Goal: Transaction & Acquisition: Book appointment/travel/reservation

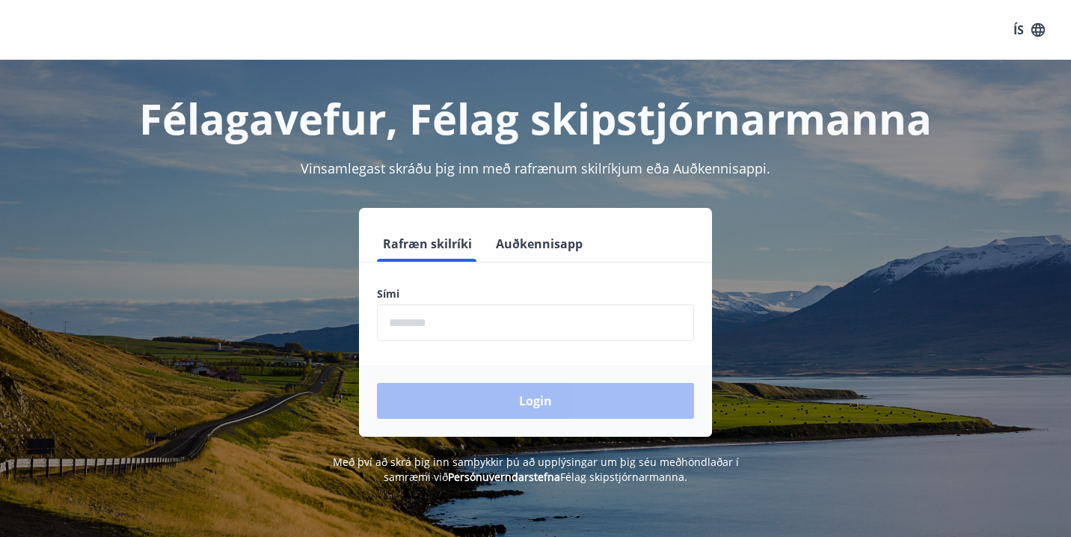
click at [396, 323] on input "phone" at bounding box center [535, 322] width 317 height 37
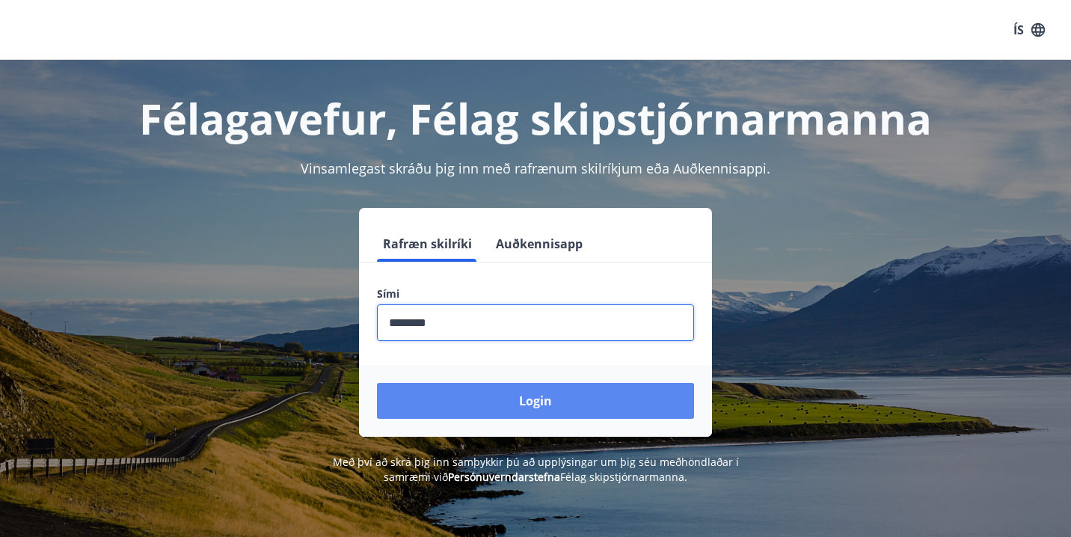
type input "********"
click at [575, 392] on button "Login" at bounding box center [535, 401] width 317 height 36
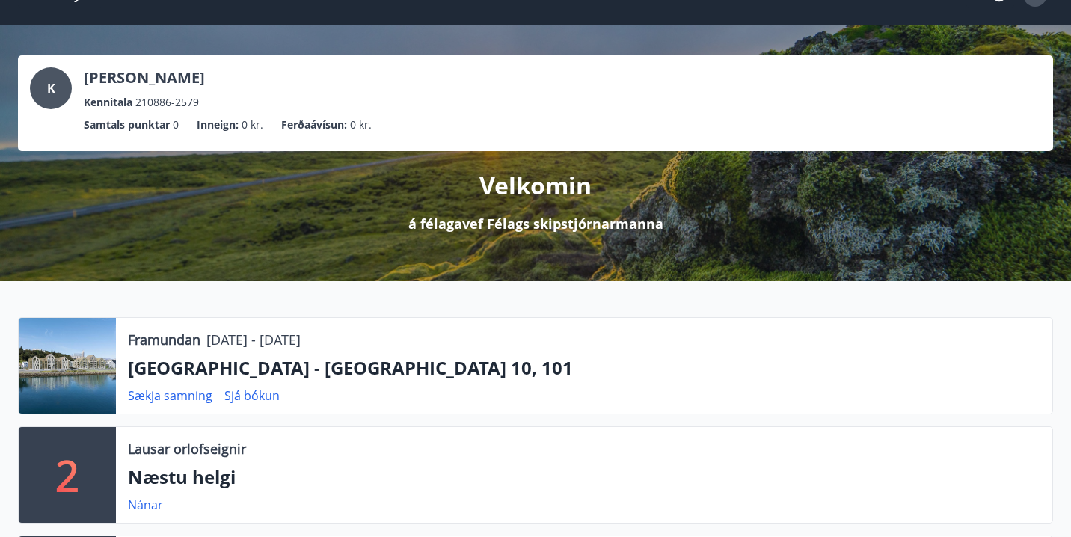
scroll to position [45, 0]
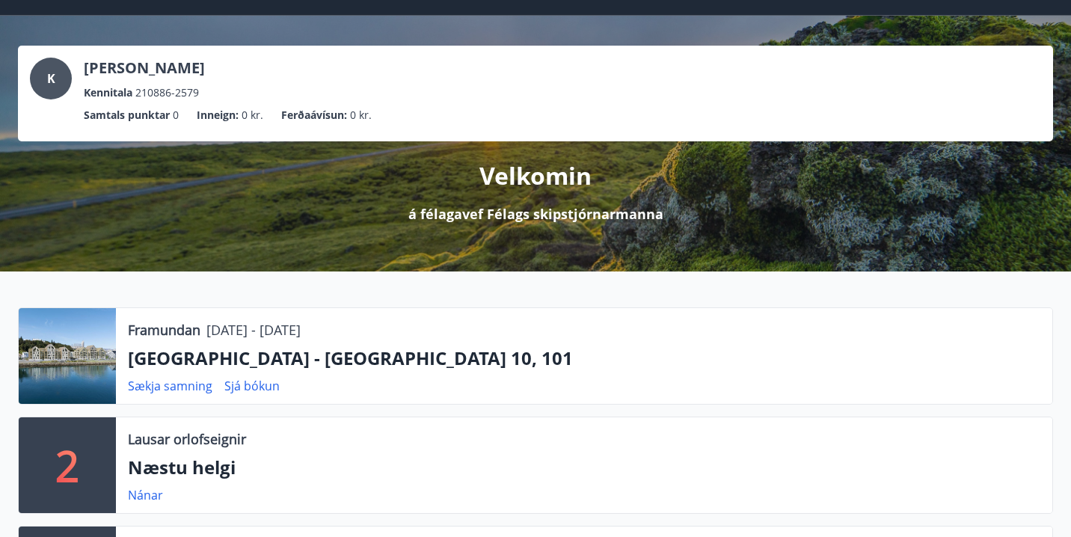
click at [178, 355] on p "[GEOGRAPHIC_DATA] - [GEOGRAPHIC_DATA] 10, 101" at bounding box center [584, 357] width 912 height 25
click at [242, 389] on link "Sjá bókun" at bounding box center [251, 386] width 55 height 16
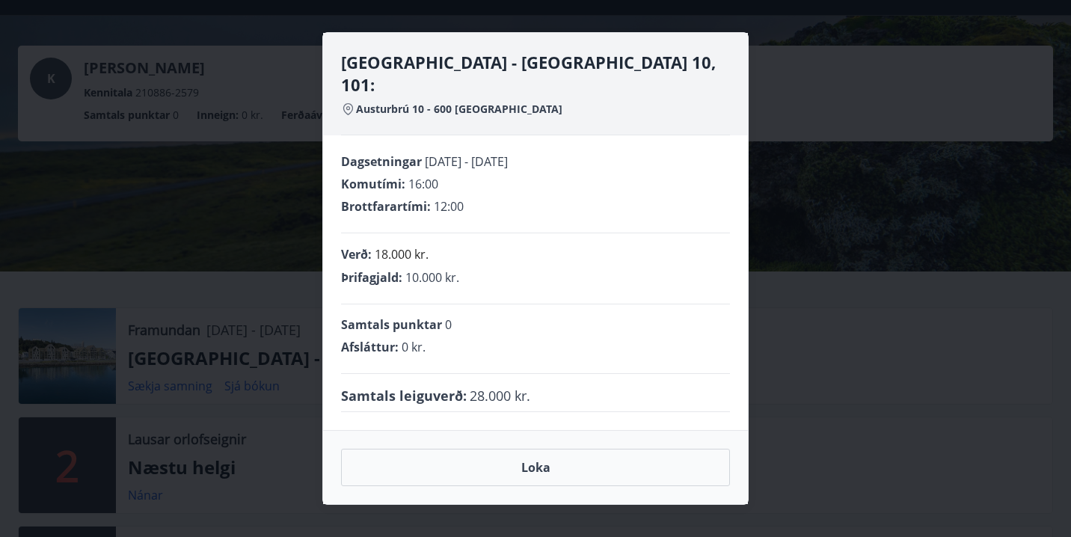
drag, startPoint x: 423, startPoint y: 153, endPoint x: 567, endPoint y: 152, distance: 144.3
click at [567, 153] on div "Dagsetningar [DATE] - [DATE]" at bounding box center [535, 161] width 389 height 16
click at [540, 184] on div "Dagsetningar [DATE] - [DATE] Komutími : 16:00 Brottfarartími : 12:00" at bounding box center [535, 193] width 389 height 80
click at [536, 462] on button "Loka" at bounding box center [535, 467] width 389 height 37
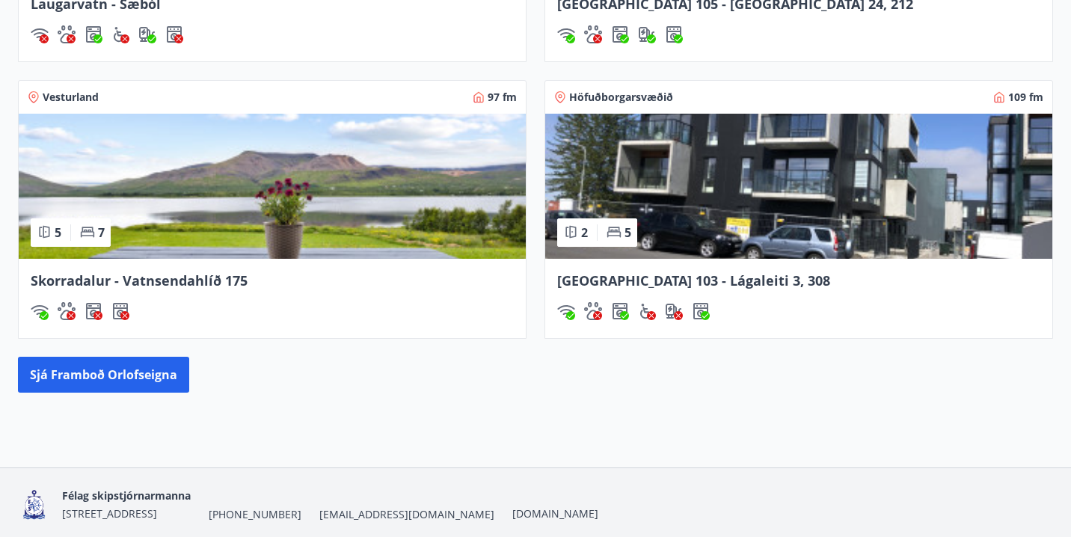
scroll to position [1423, 0]
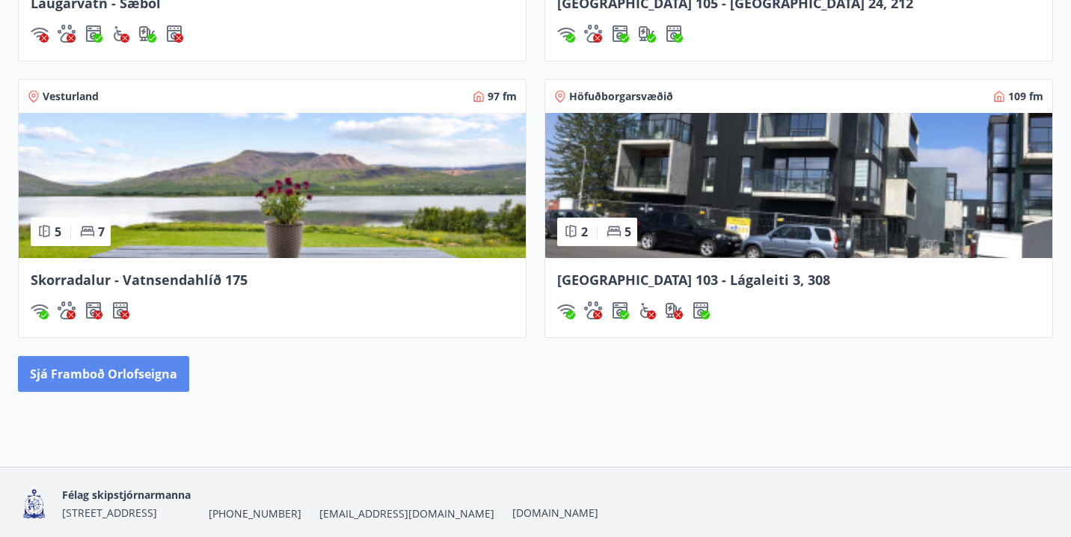
click at [96, 375] on button "Sjá framboð orlofseigna" at bounding box center [103, 374] width 171 height 36
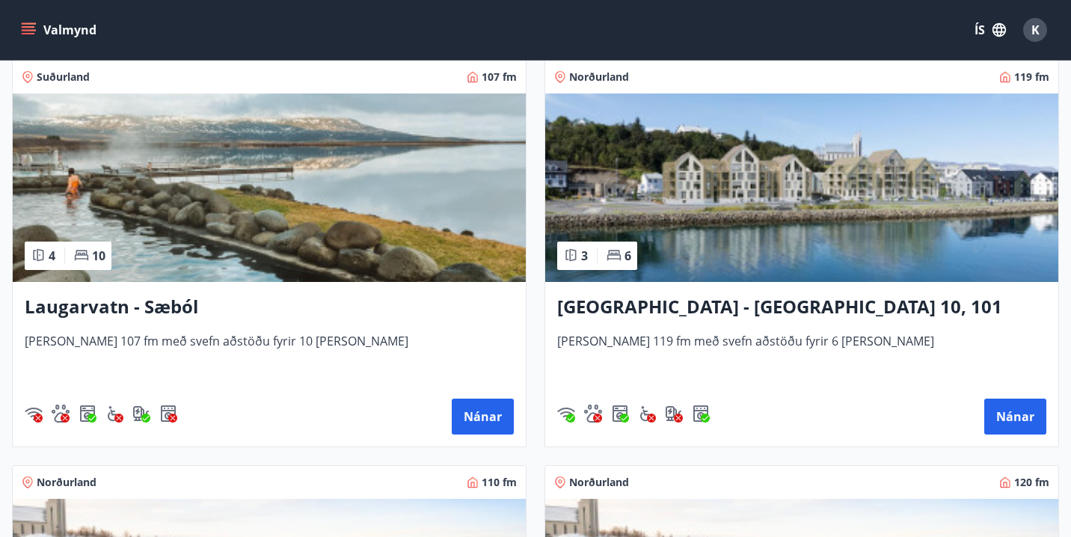
scroll to position [2297, 0]
click at [756, 310] on h3 "[GEOGRAPHIC_DATA] - [GEOGRAPHIC_DATA] 10, 101" at bounding box center [801, 308] width 489 height 27
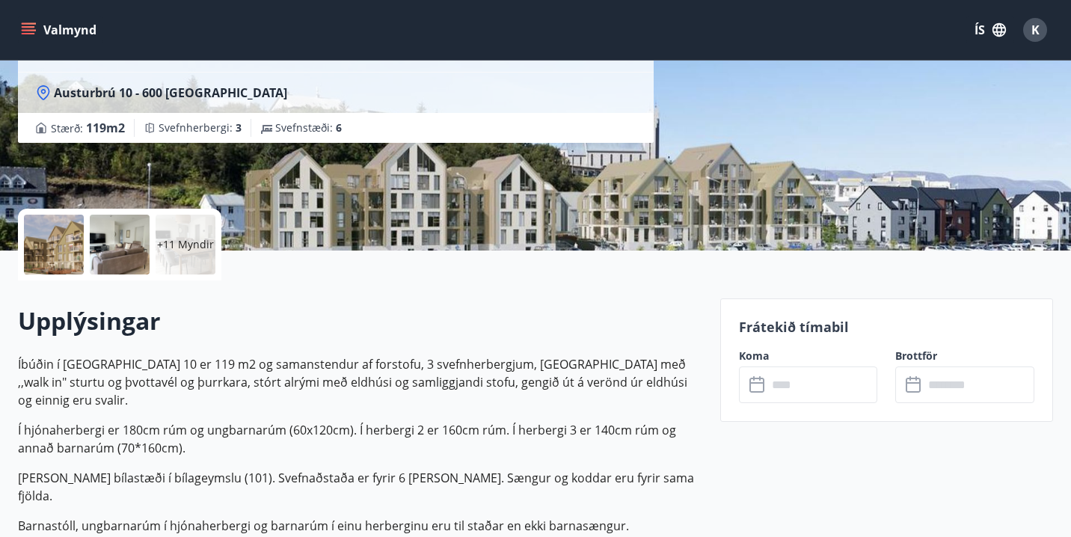
scroll to position [197, 0]
click at [128, 237] on div at bounding box center [120, 245] width 60 height 60
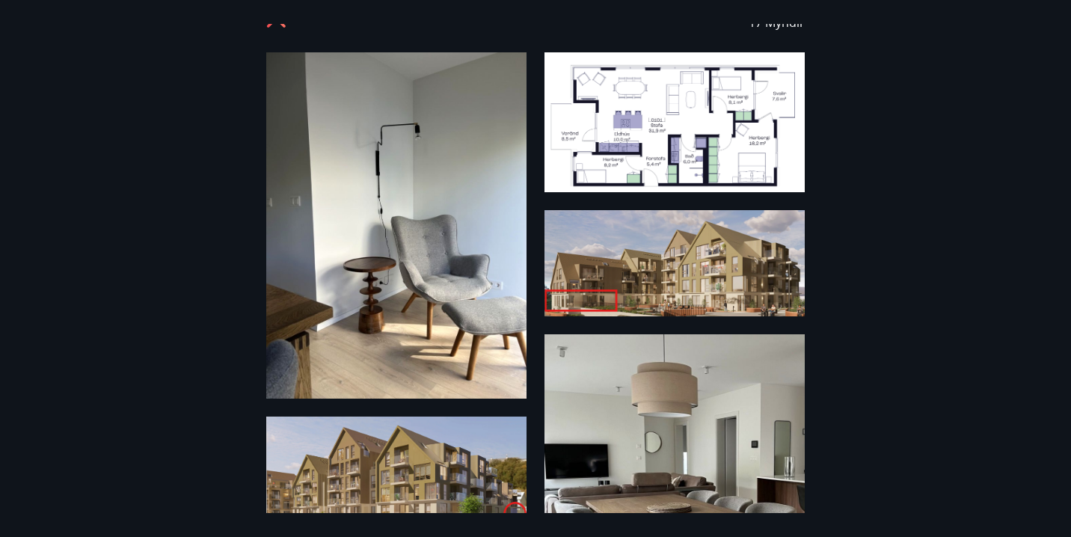
scroll to position [0, 0]
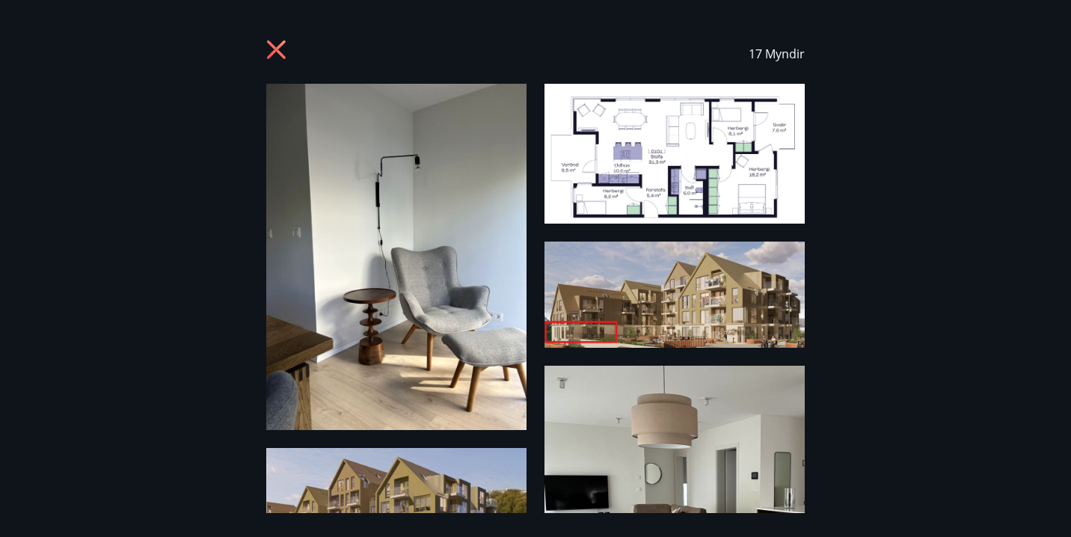
click at [273, 56] on icon at bounding box center [278, 52] width 24 height 24
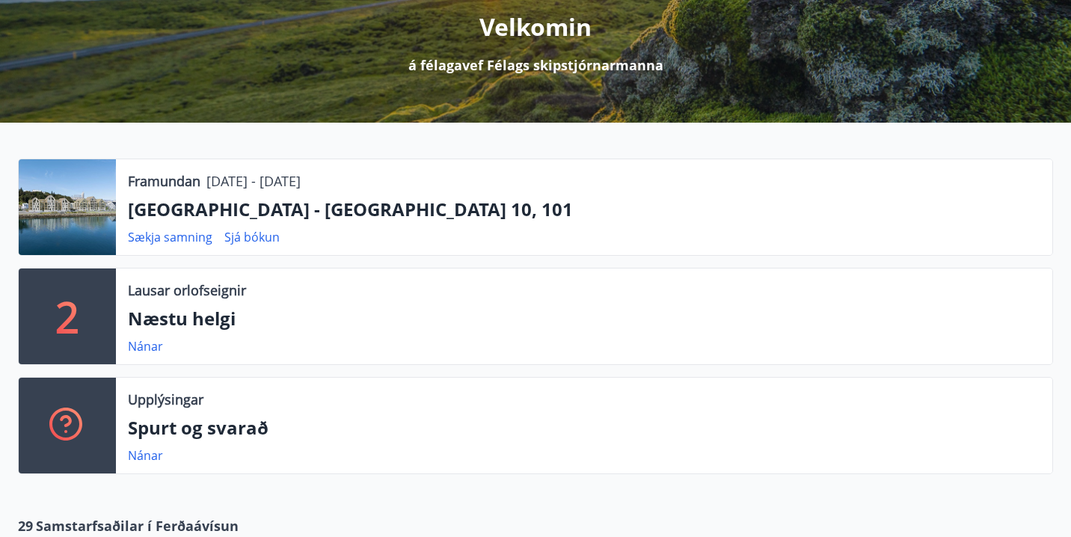
scroll to position [308, 0]
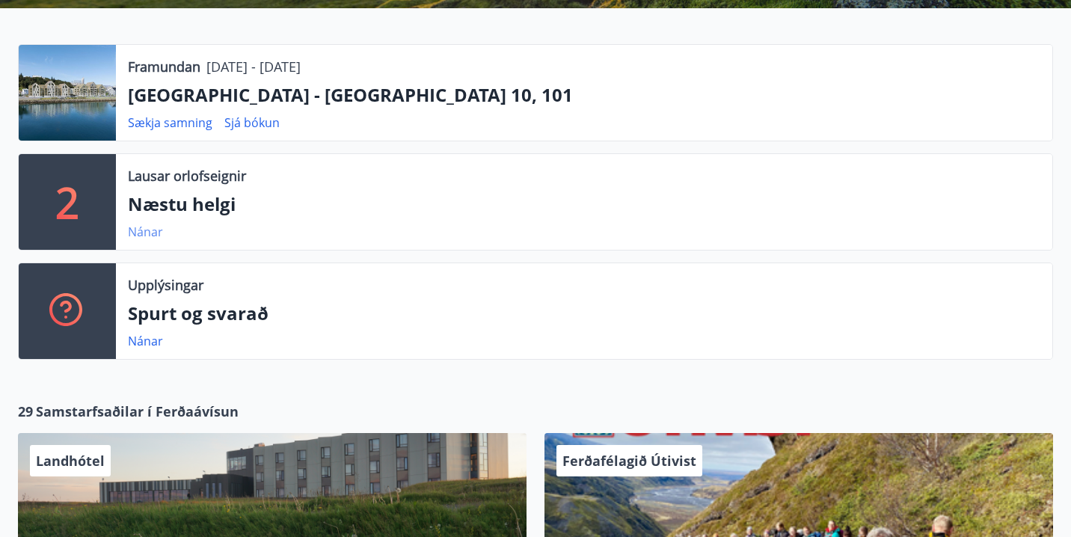
click at [149, 235] on link "Nánar" at bounding box center [145, 232] width 35 height 16
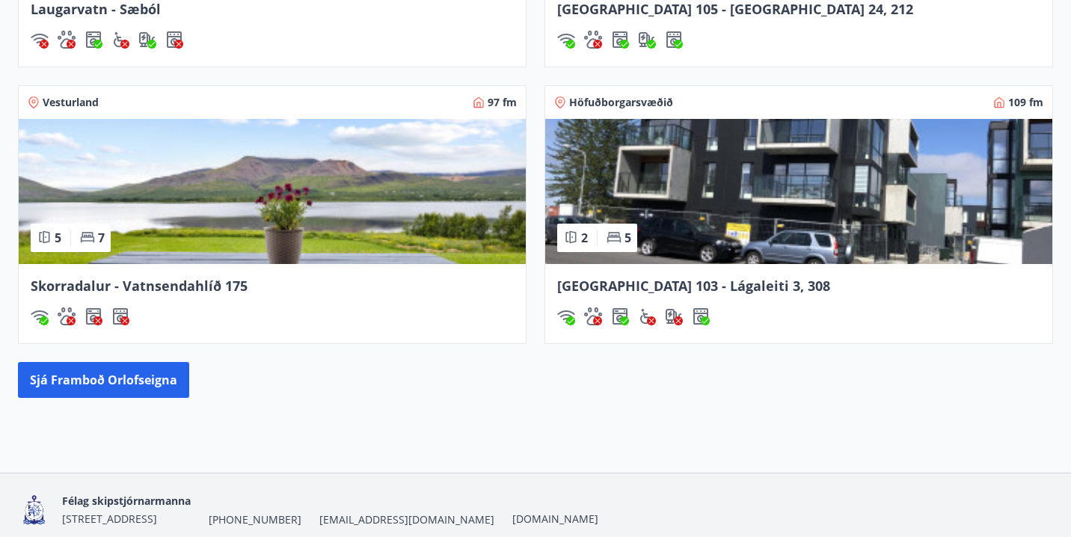
scroll to position [1478, 0]
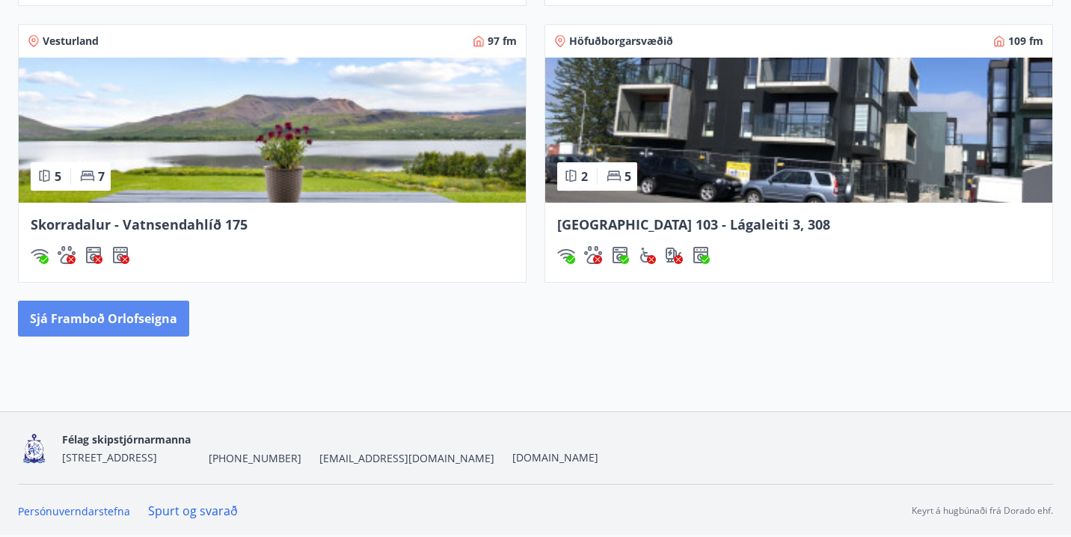
click at [145, 315] on button "Sjá framboð orlofseigna" at bounding box center [103, 319] width 171 height 36
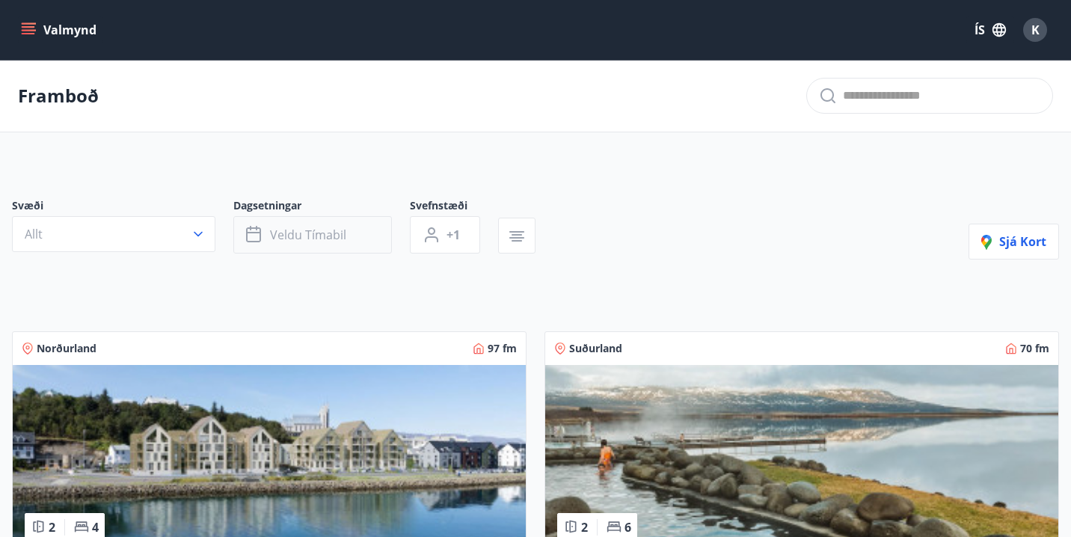
click at [304, 230] on span "Veldu tímabil" at bounding box center [308, 235] width 76 height 16
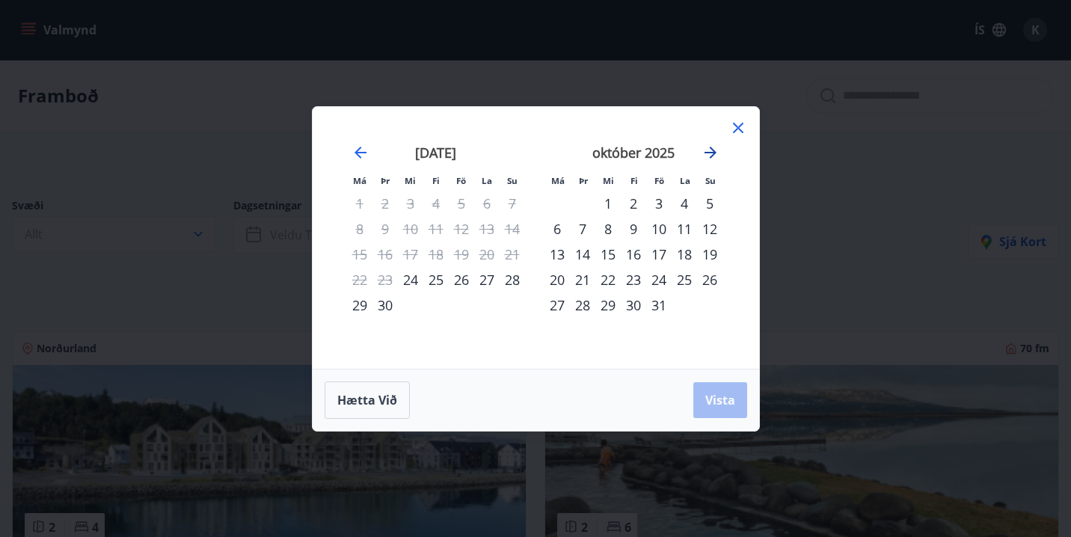
click at [712, 153] on icon "Move forward to switch to the next month." at bounding box center [710, 153] width 18 height 18
click at [435, 309] on div "30" at bounding box center [435, 304] width 25 height 25
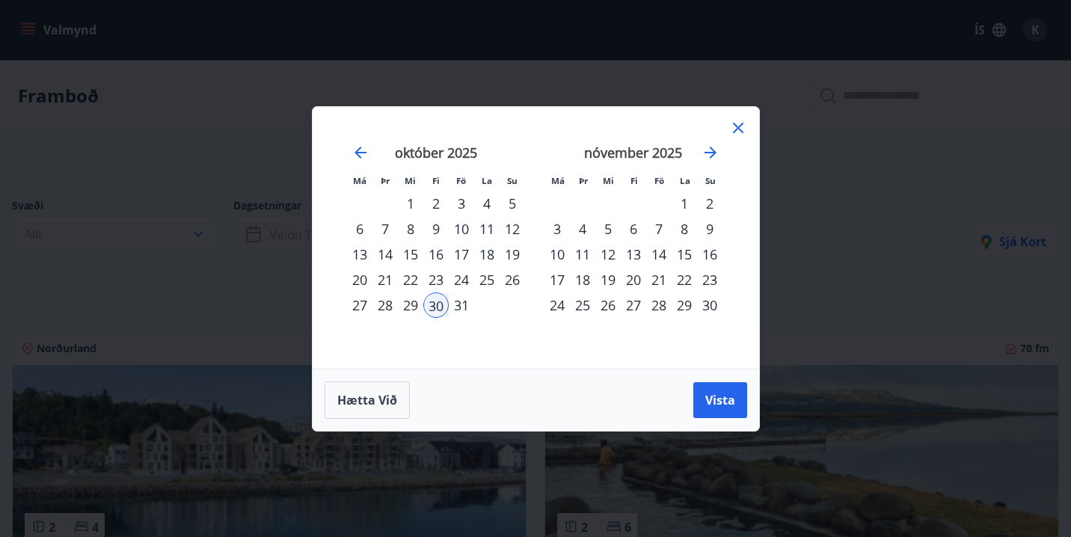
click at [407, 311] on div "29" at bounding box center [410, 304] width 25 height 25
click at [456, 304] on div "31" at bounding box center [461, 304] width 25 height 25
click at [720, 405] on span "Vista" at bounding box center [720, 400] width 30 height 16
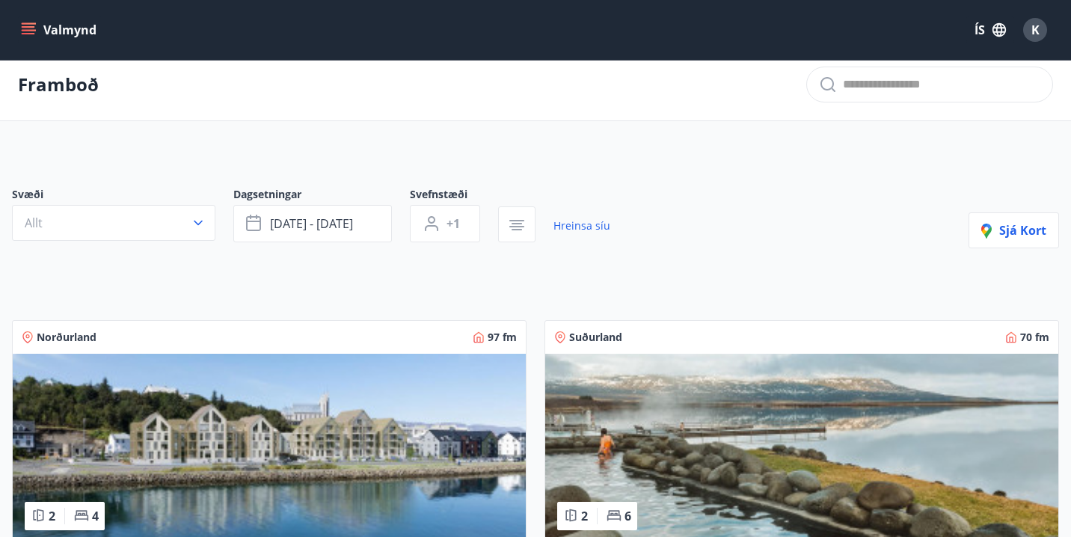
scroll to position [19, 0]
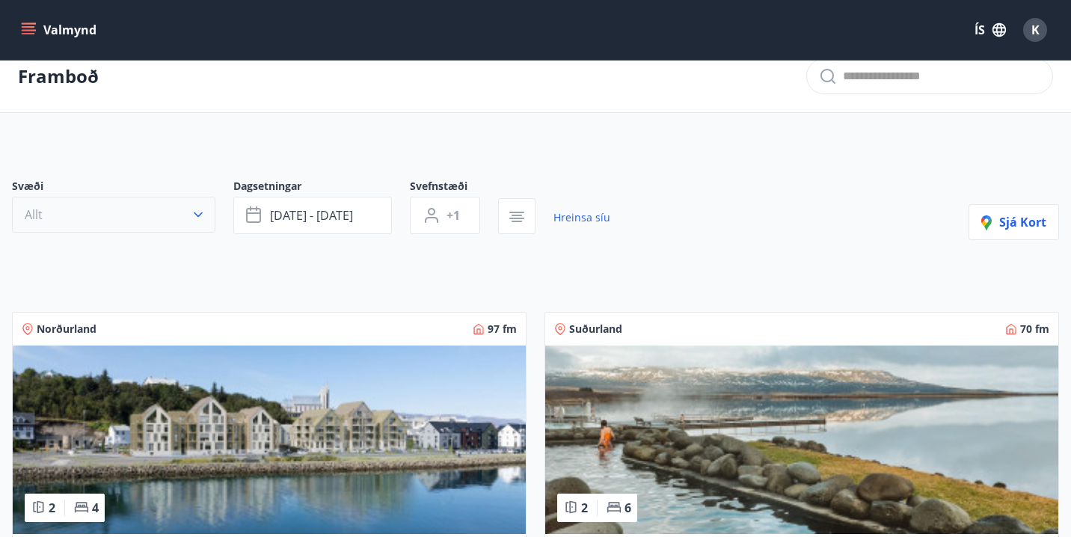
click at [197, 212] on icon "button" at bounding box center [198, 214] width 15 height 15
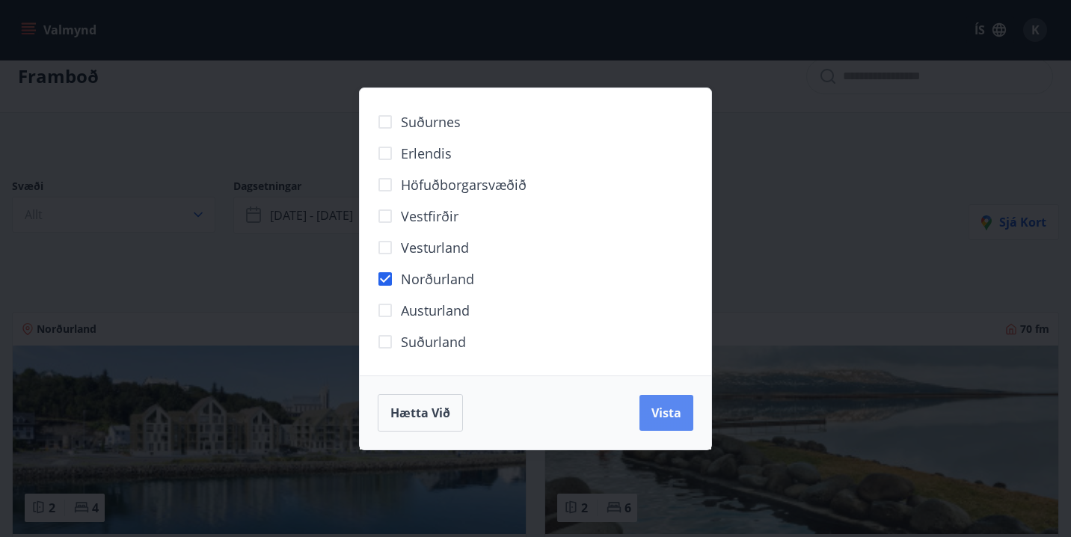
click at [671, 420] on button "Vista" at bounding box center [666, 413] width 54 height 36
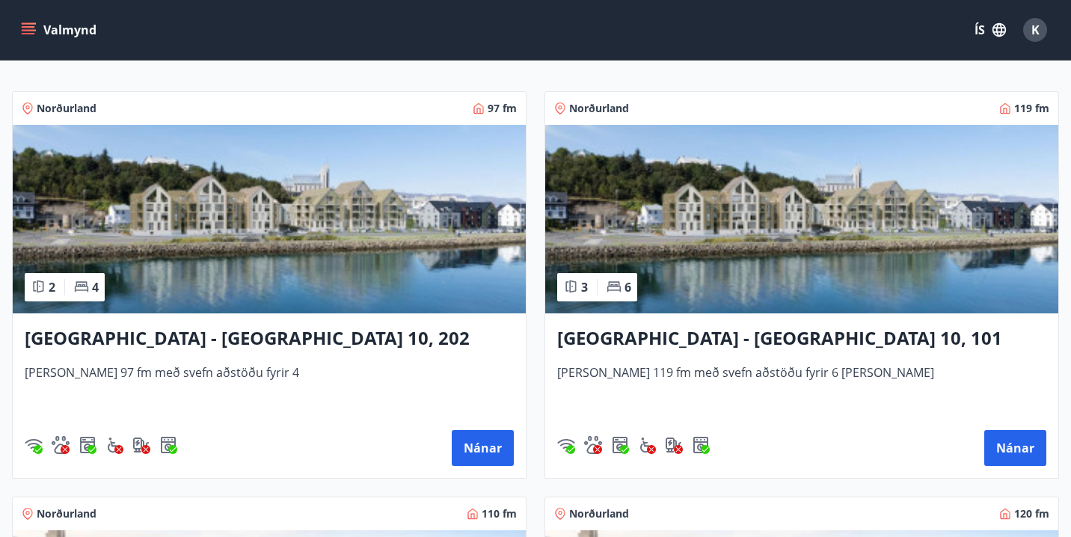
click at [278, 235] on img at bounding box center [269, 219] width 513 height 188
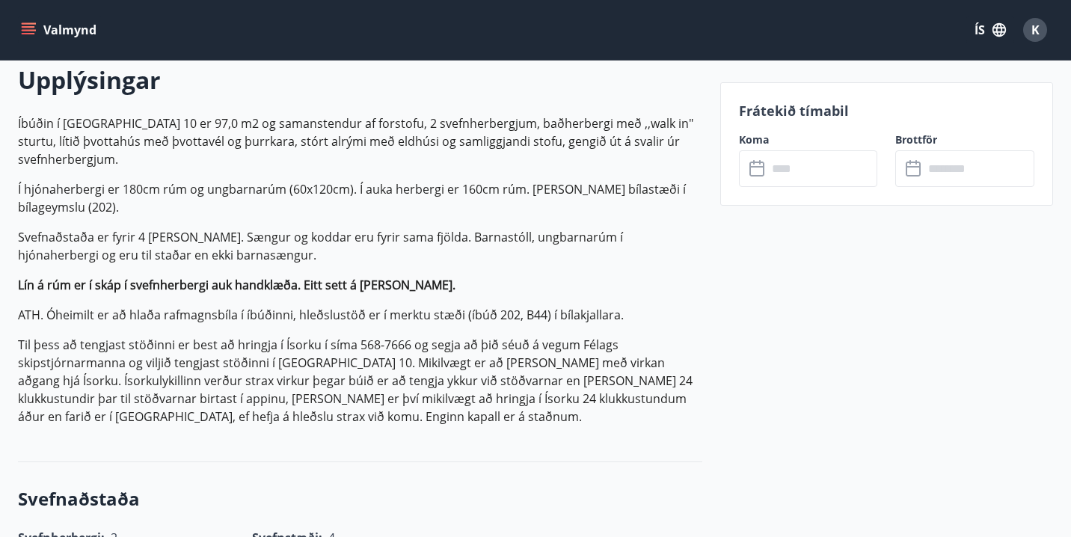
scroll to position [456, 0]
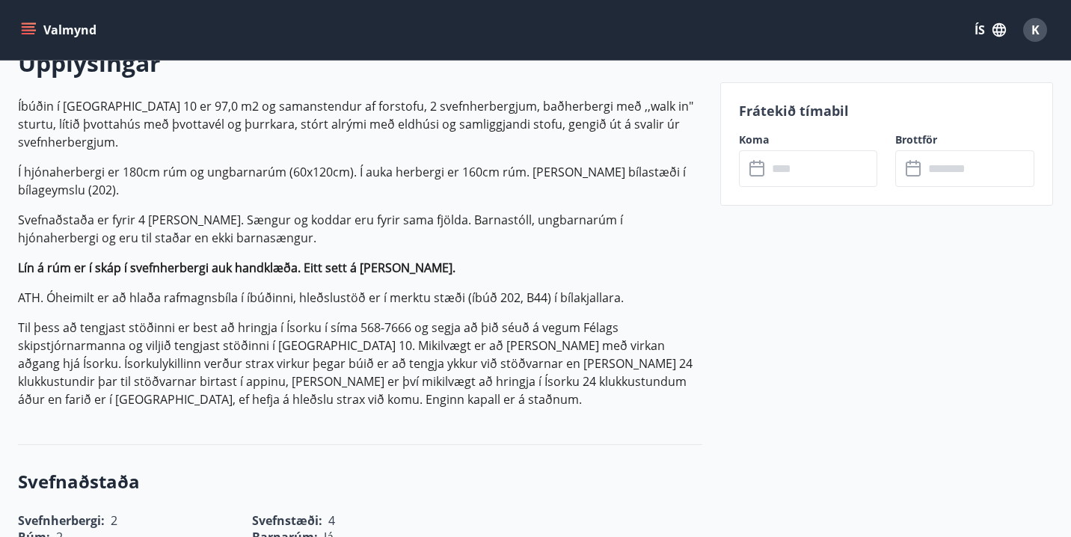
click at [792, 160] on input "text" at bounding box center [822, 168] width 111 height 37
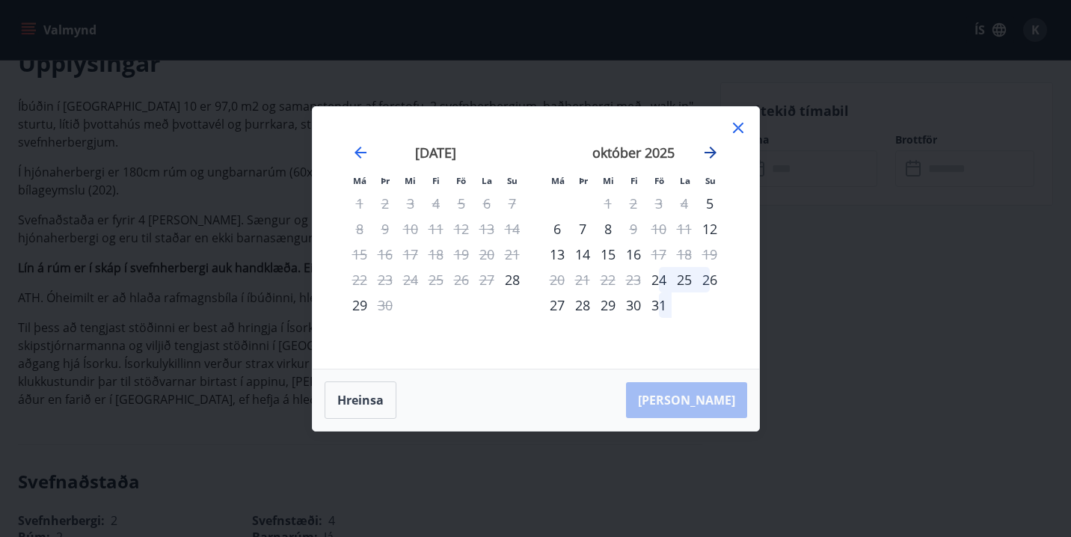
click at [712, 153] on icon "Move forward to switch to the next month." at bounding box center [710, 153] width 12 height 12
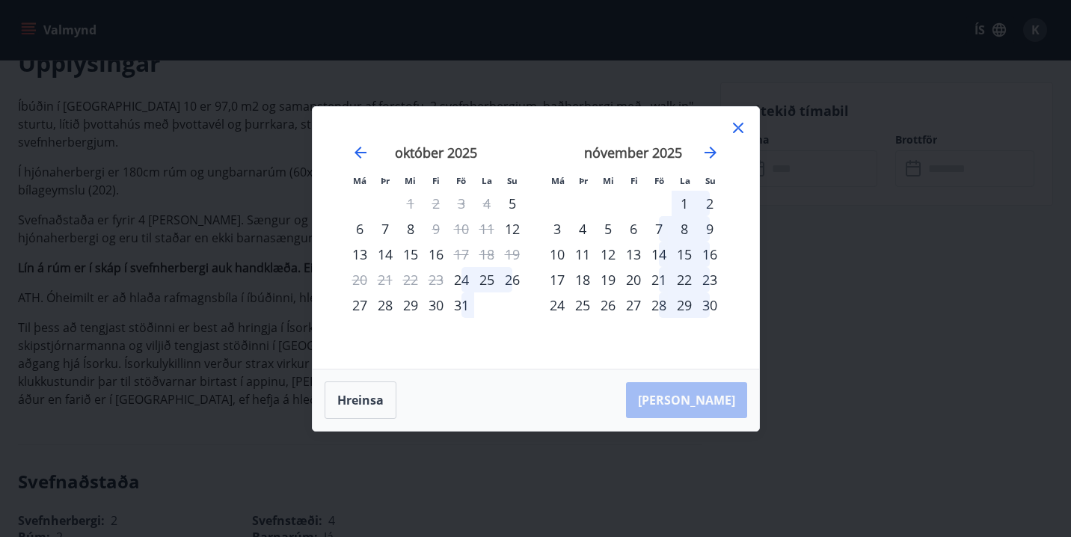
click at [408, 308] on div "29" at bounding box center [410, 304] width 25 height 25
click at [461, 309] on div "31" at bounding box center [461, 304] width 25 height 25
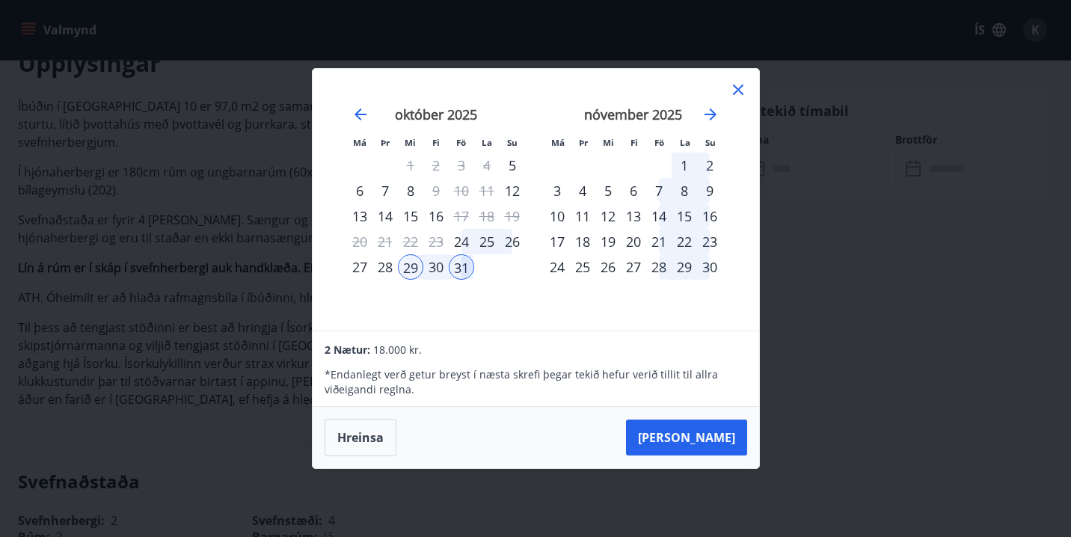
click at [684, 168] on div "1" at bounding box center [683, 165] width 25 height 25
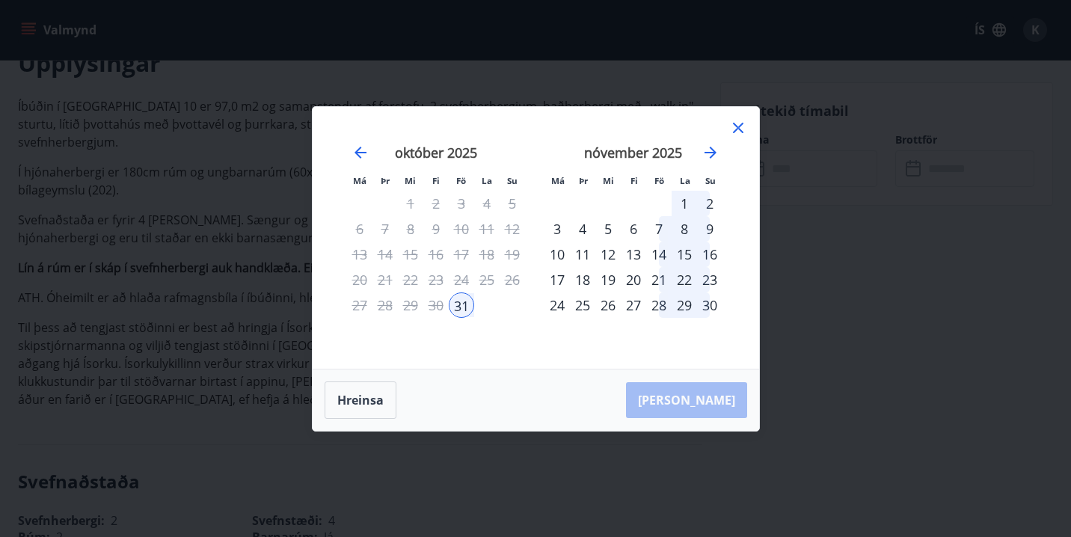
click at [736, 131] on icon at bounding box center [738, 128] width 18 height 18
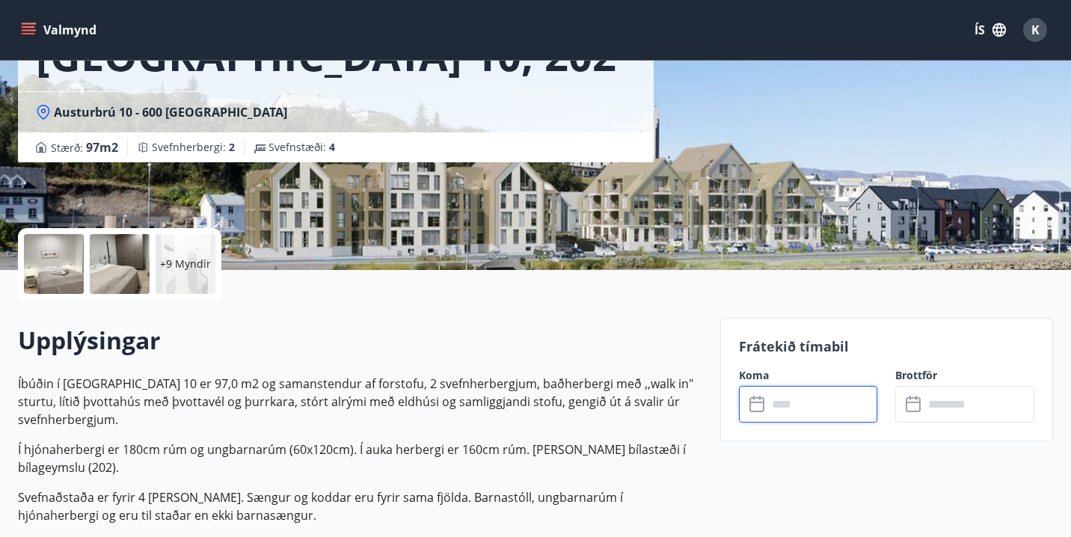
scroll to position [0, 0]
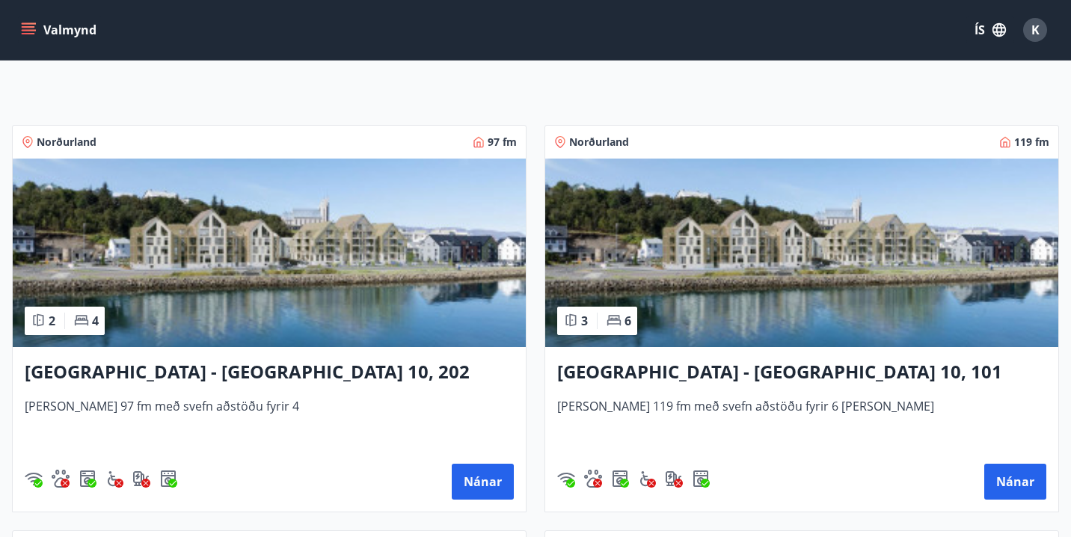
scroll to position [244, 0]
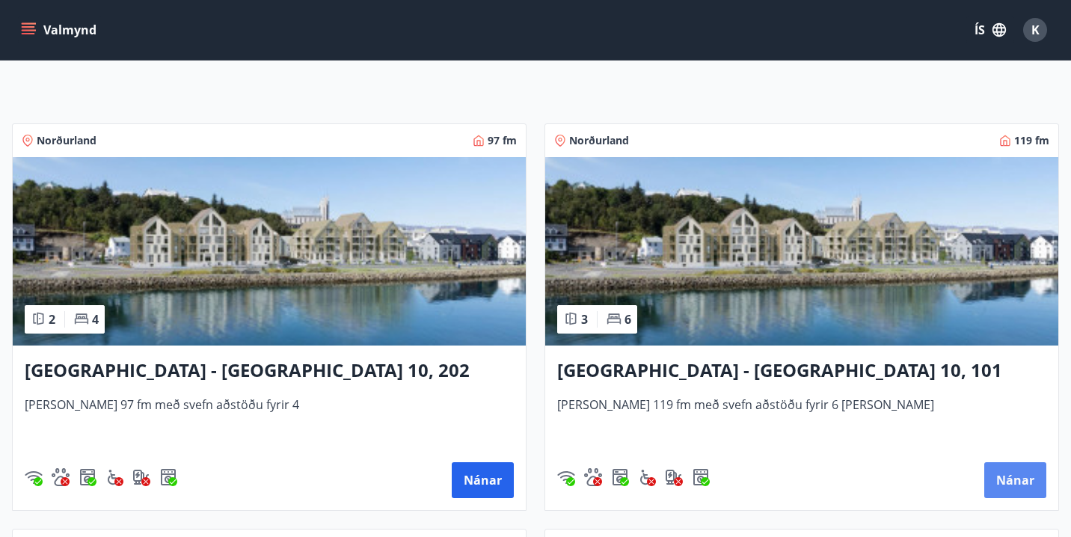
click at [1019, 481] on button "Nánar" at bounding box center [1015, 480] width 62 height 36
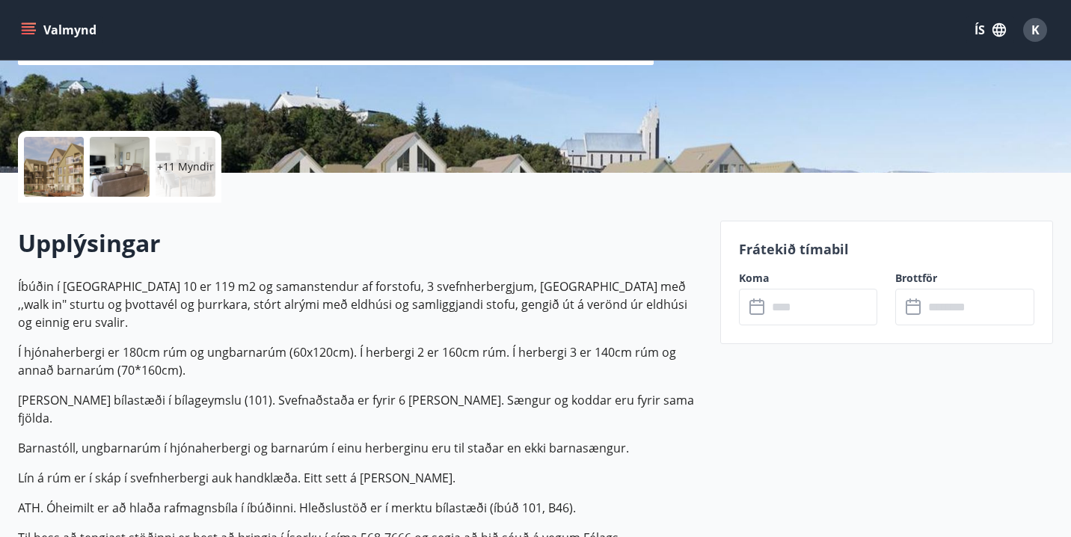
scroll to position [277, 0]
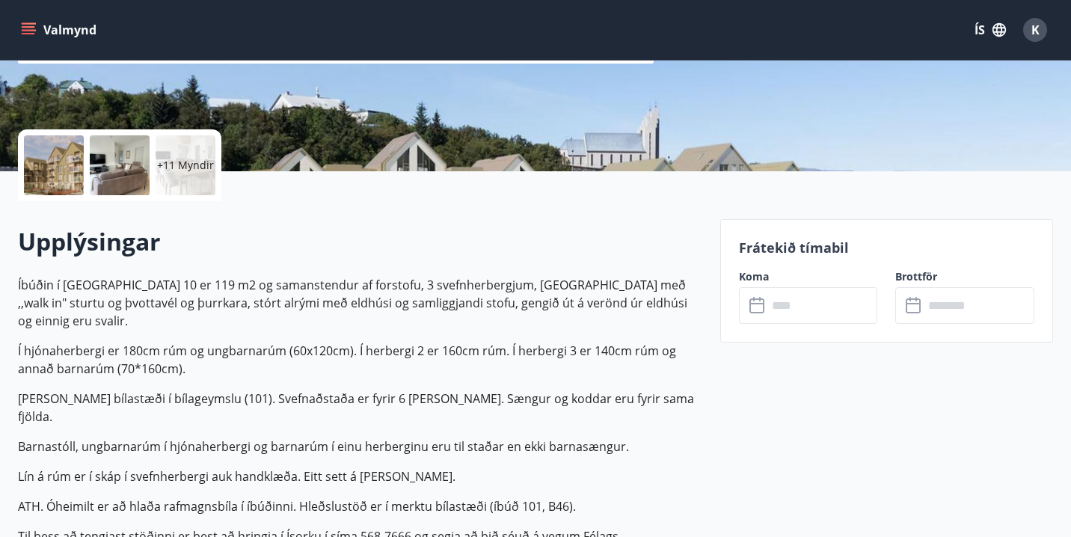
click at [778, 303] on input "text" at bounding box center [822, 305] width 111 height 37
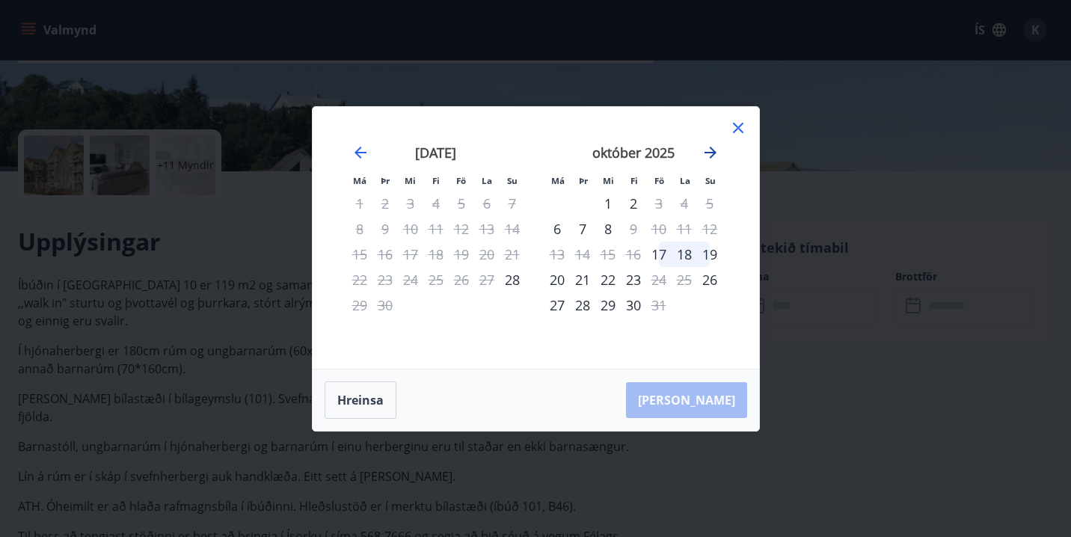
click at [714, 152] on icon "Move forward to switch to the next month." at bounding box center [710, 153] width 12 height 12
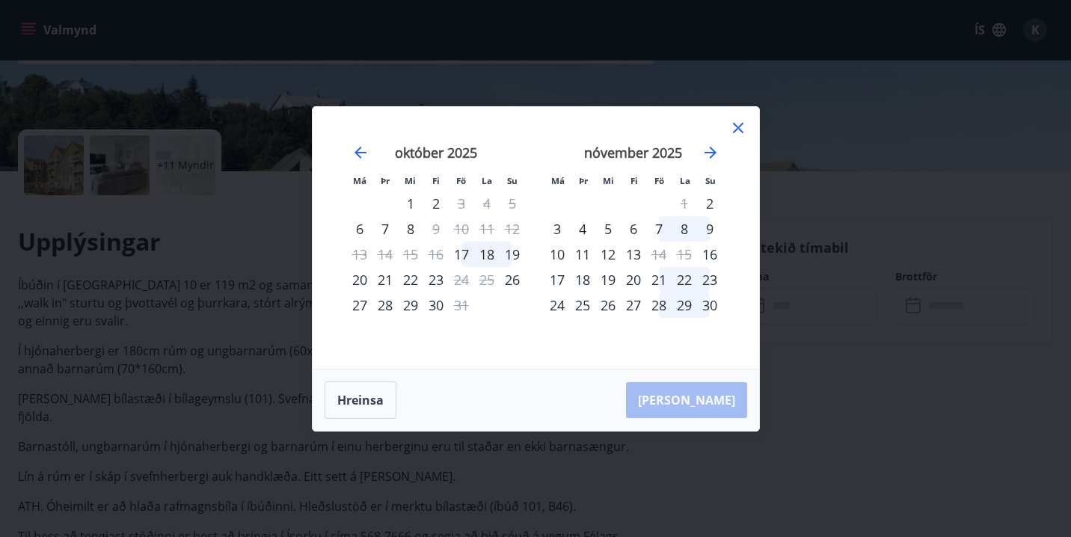
click at [736, 132] on icon at bounding box center [738, 128] width 18 height 18
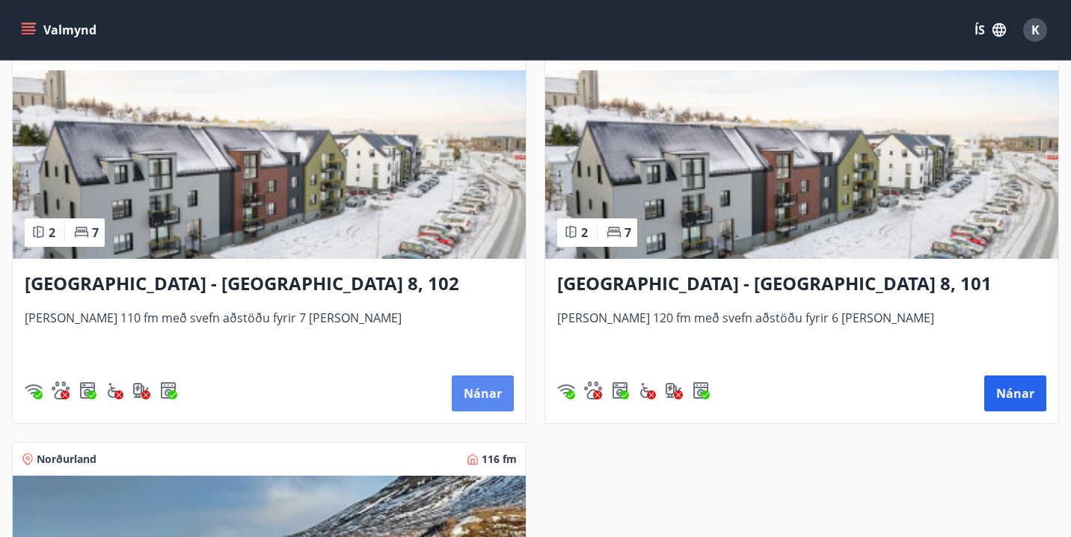
click at [479, 400] on button "Nánar" at bounding box center [483, 393] width 62 height 36
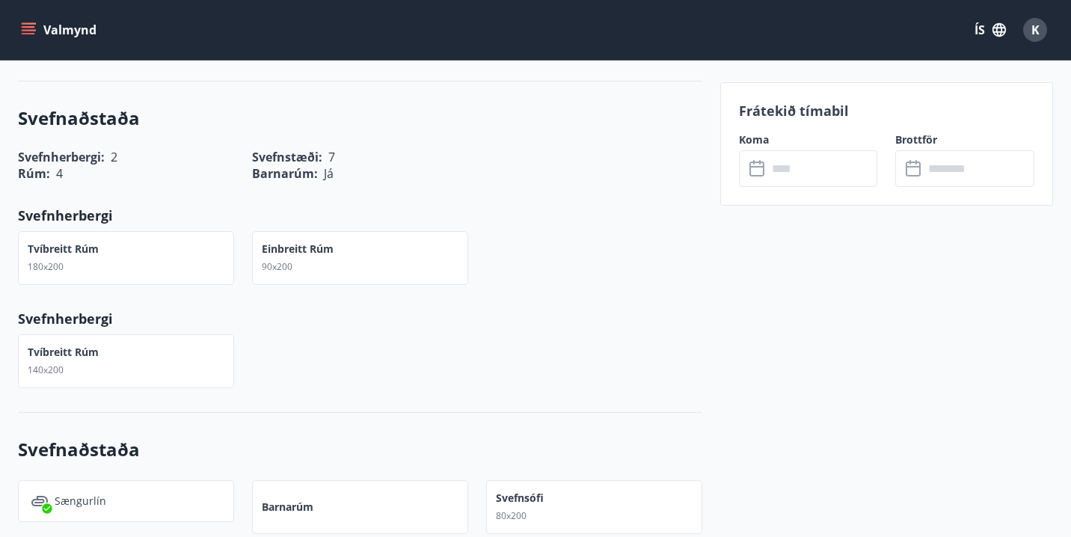
scroll to position [723, 0]
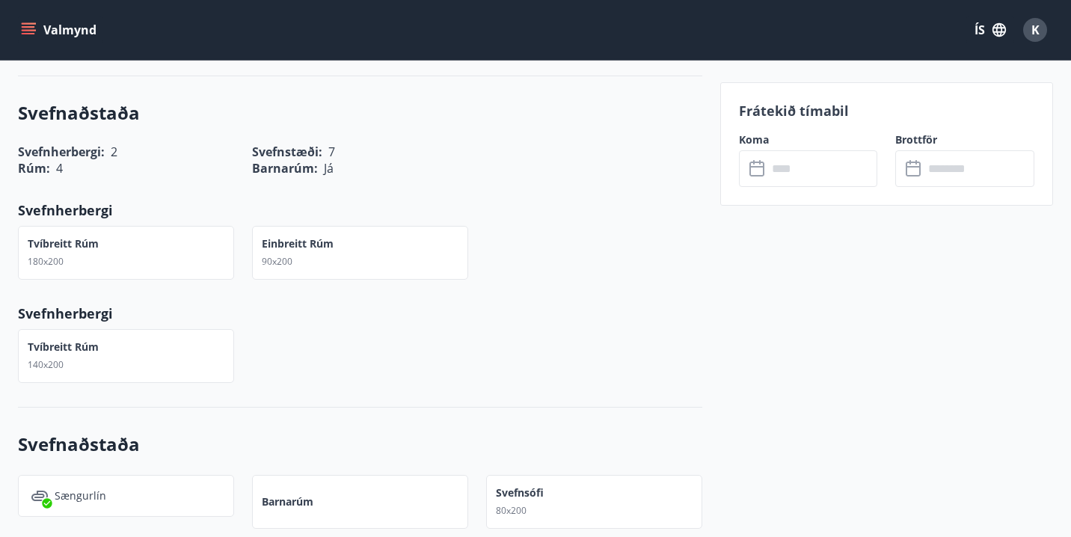
click at [763, 167] on icon at bounding box center [756, 168] width 15 height 15
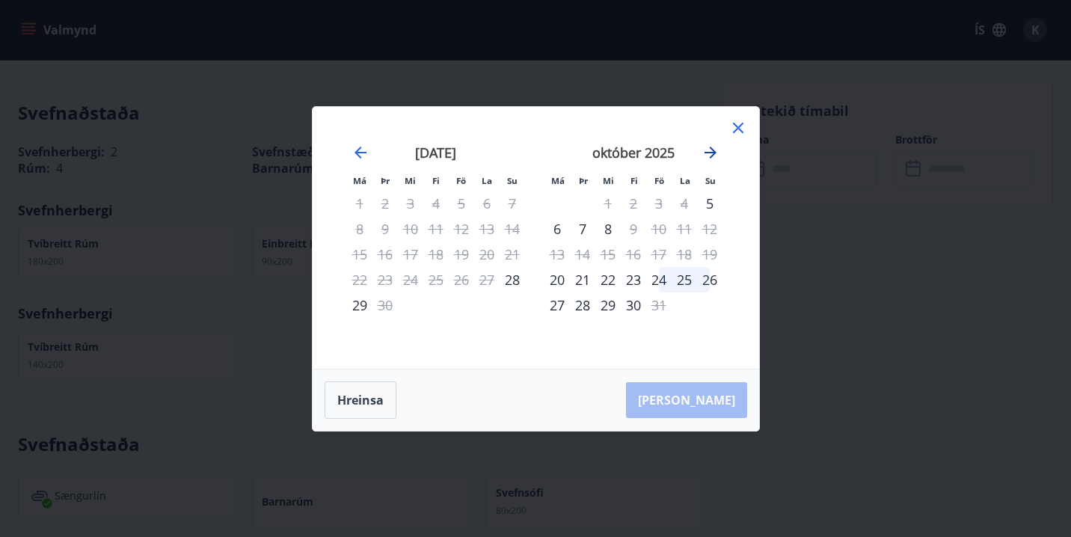
click at [712, 153] on icon "Move forward to switch to the next month." at bounding box center [710, 153] width 12 height 12
click at [736, 127] on icon at bounding box center [738, 128] width 18 height 18
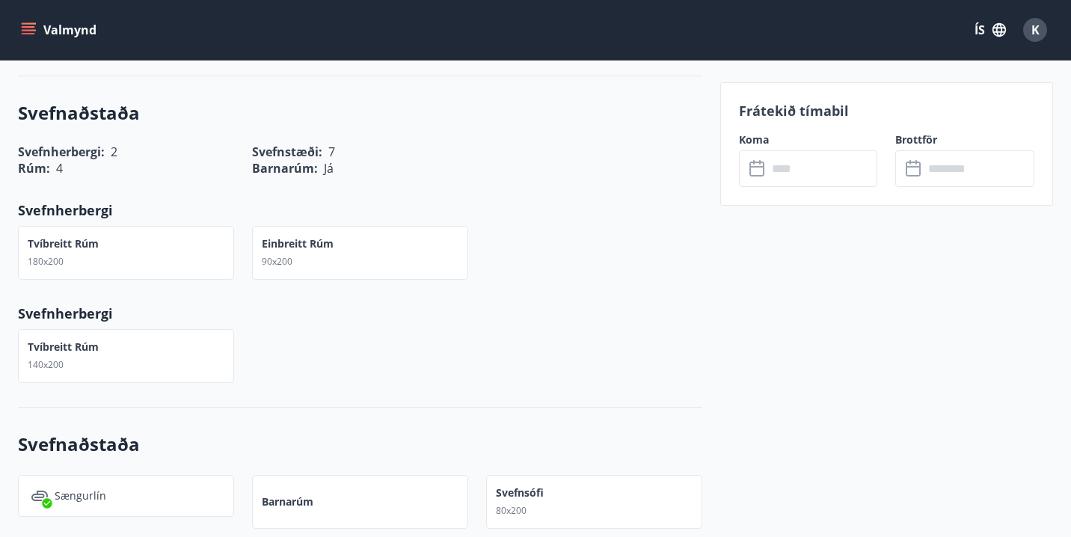
scroll to position [2, 0]
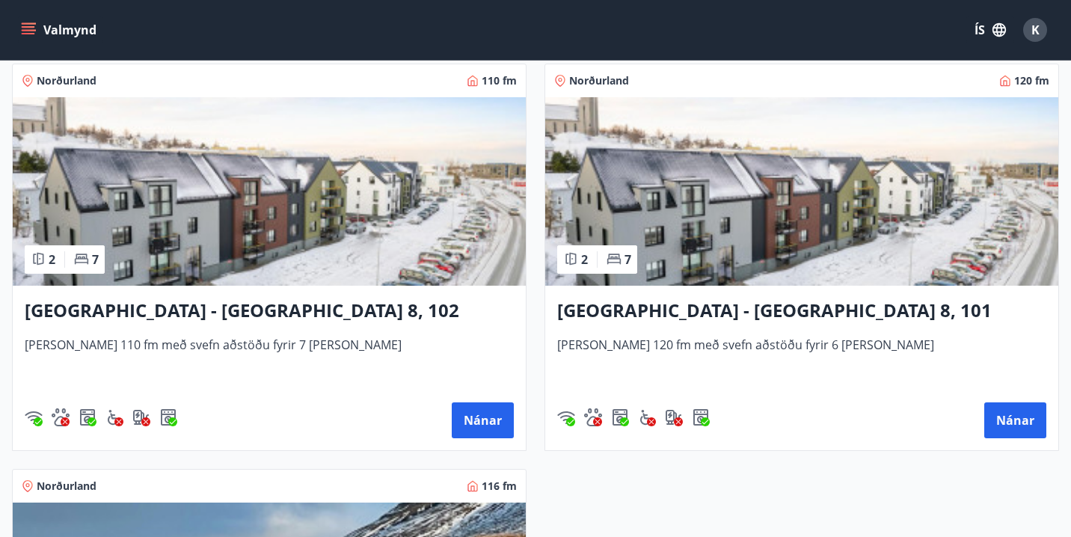
click at [710, 231] on img at bounding box center [801, 191] width 513 height 188
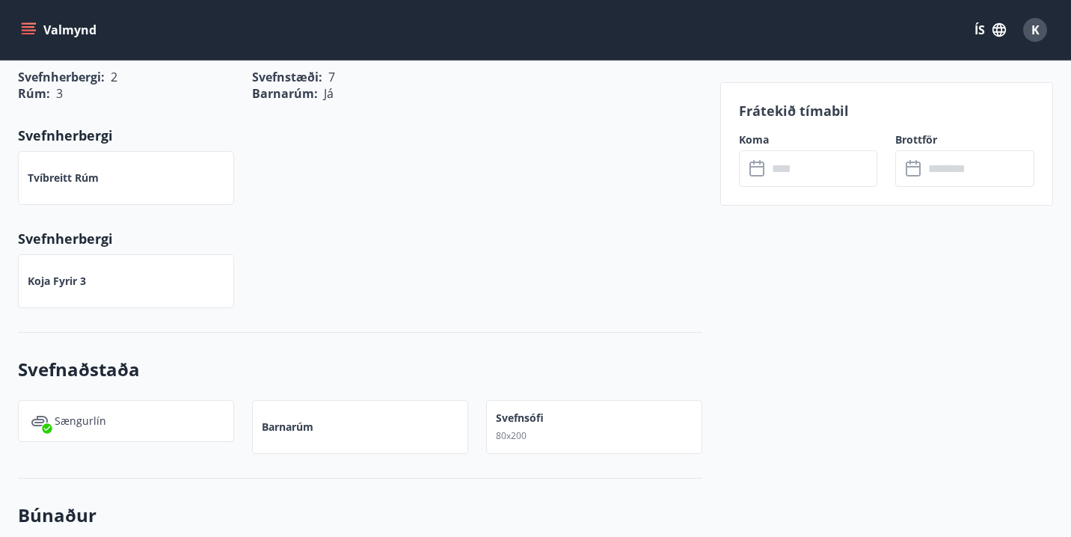
scroll to position [822, 0]
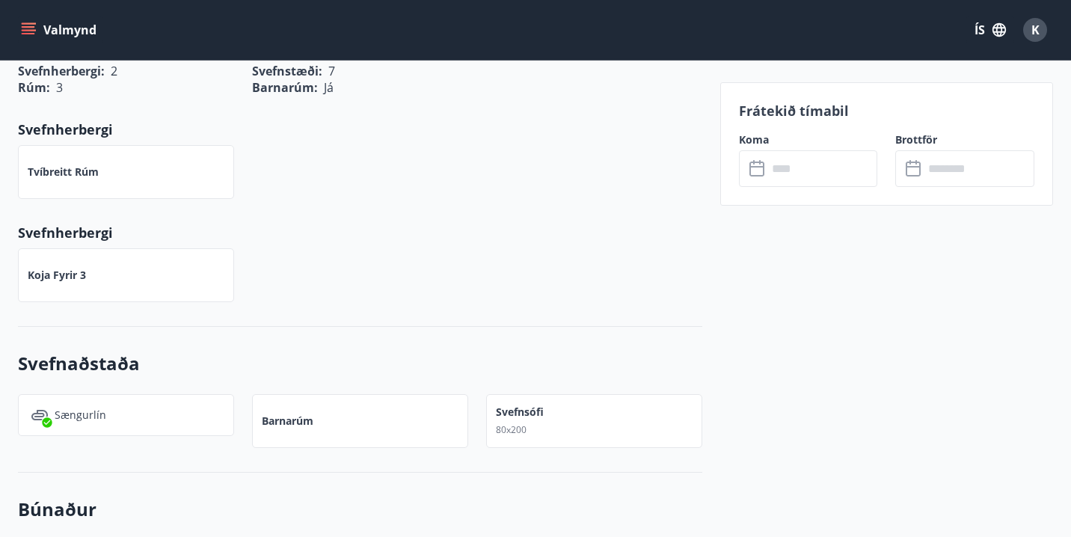
click at [781, 167] on input "text" at bounding box center [822, 168] width 111 height 37
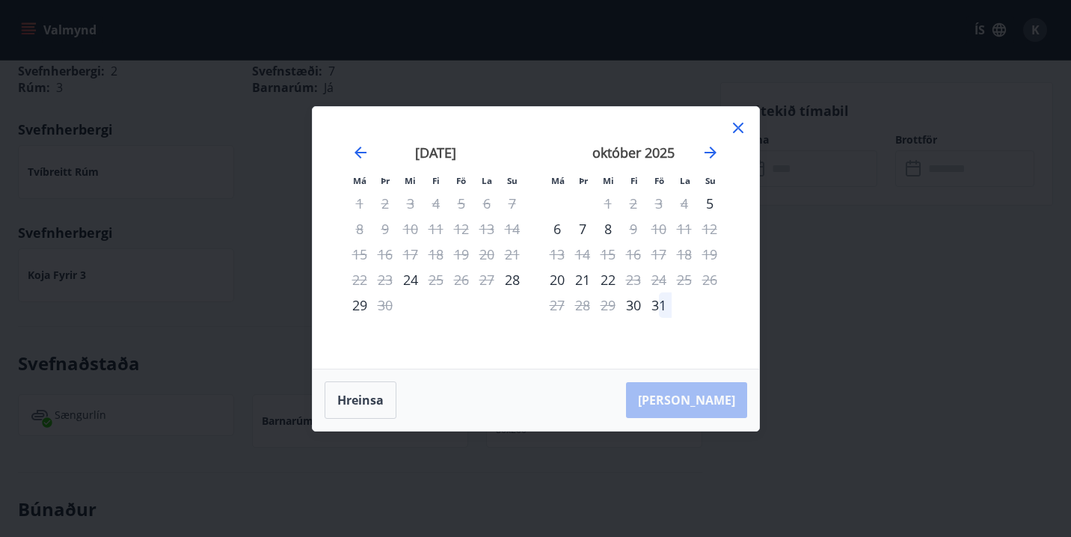
click at [744, 129] on icon at bounding box center [738, 128] width 18 height 18
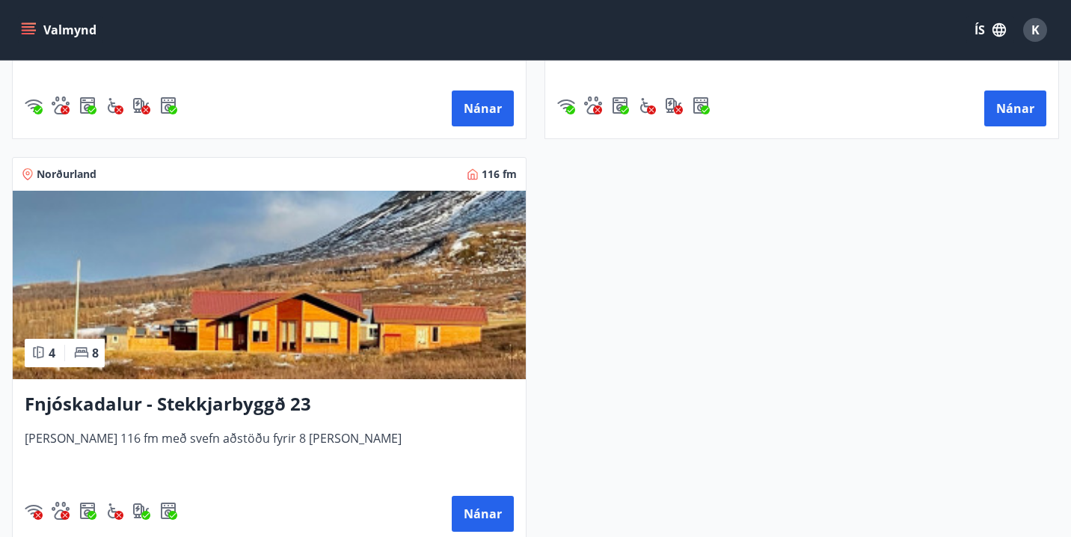
scroll to position [1033, 0]
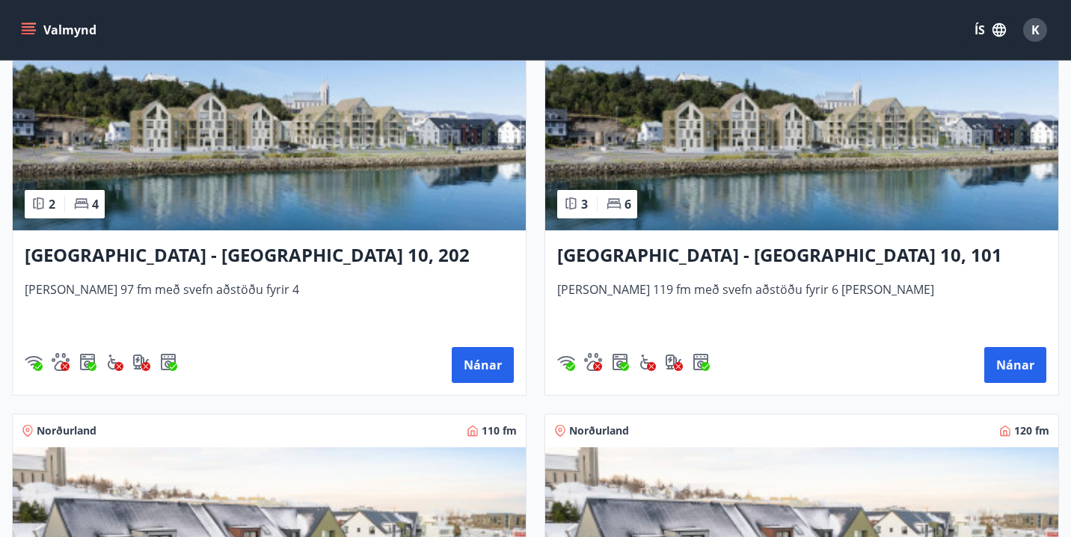
click at [224, 155] on img at bounding box center [269, 136] width 513 height 188
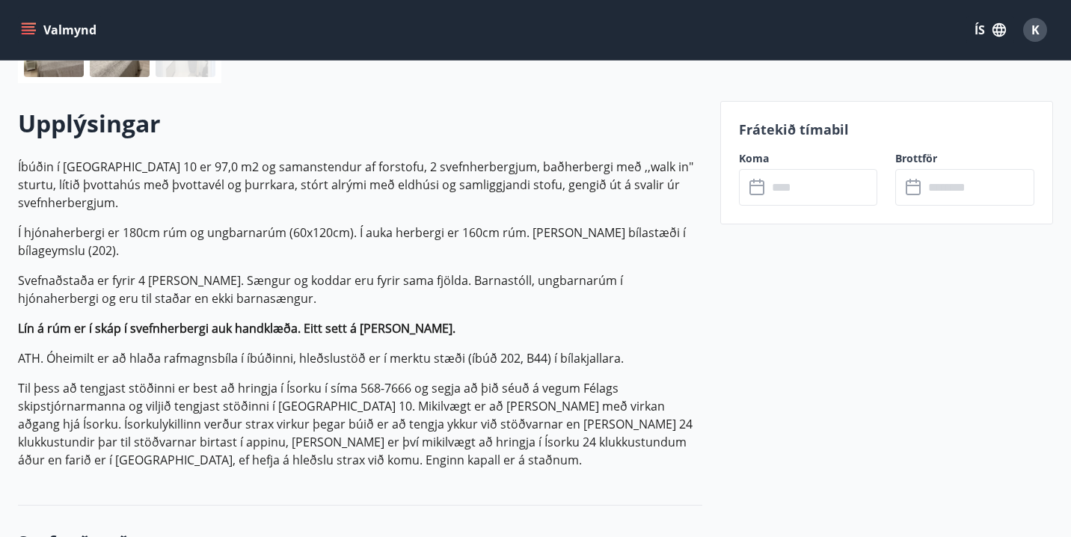
scroll to position [342, 0]
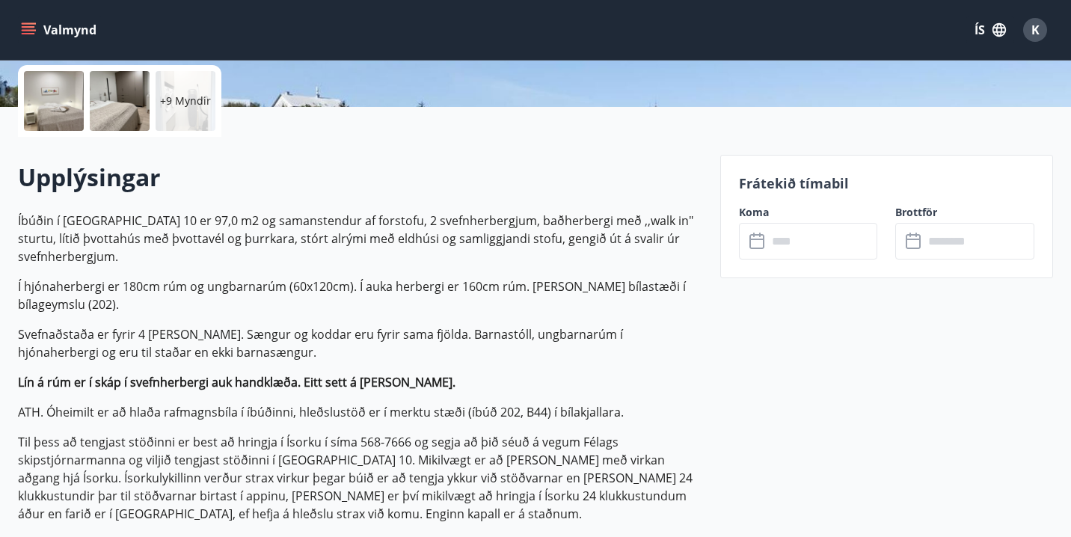
click at [776, 244] on input "text" at bounding box center [822, 241] width 111 height 37
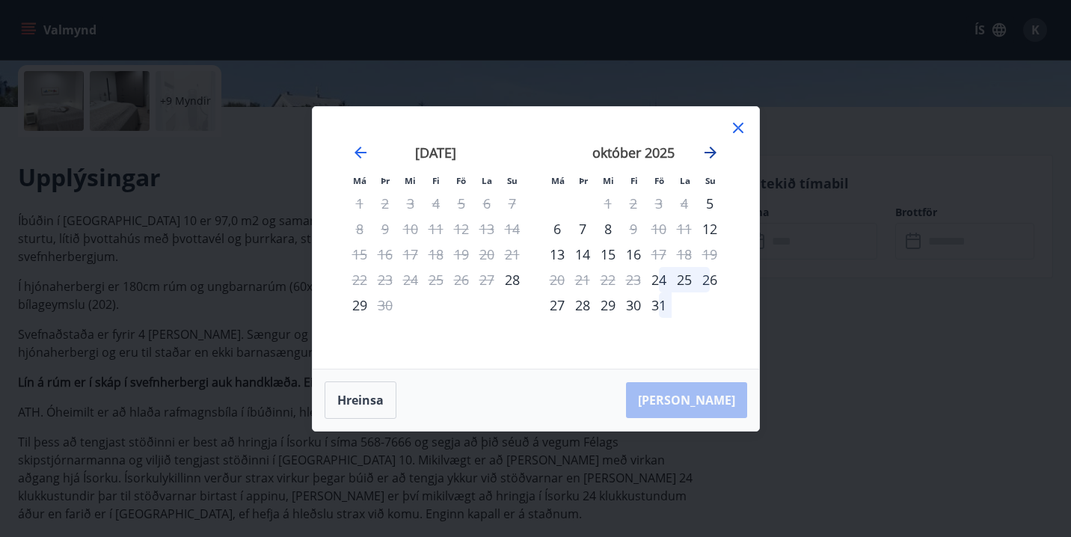
click at [709, 158] on icon "Move forward to switch to the next month." at bounding box center [710, 153] width 18 height 18
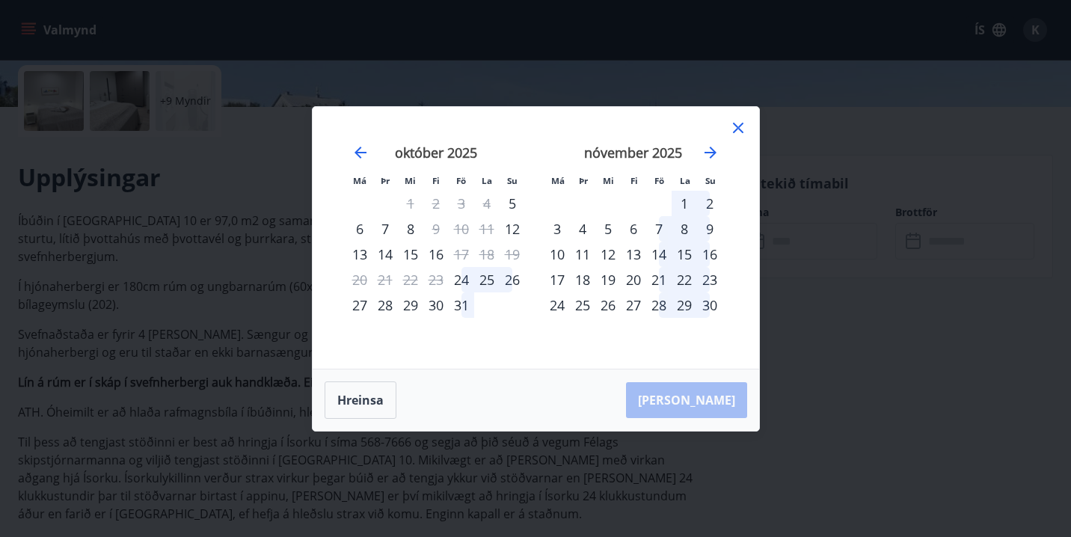
click at [407, 304] on div "29" at bounding box center [410, 304] width 25 height 25
click at [455, 309] on div "31" at bounding box center [461, 304] width 25 height 25
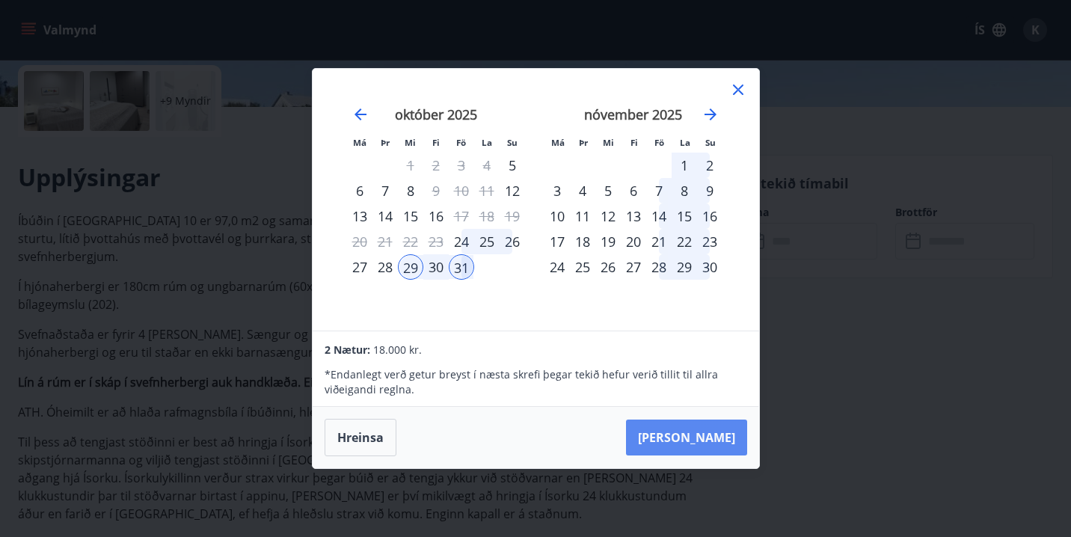
click at [705, 433] on button "[PERSON_NAME]" at bounding box center [686, 437] width 121 height 36
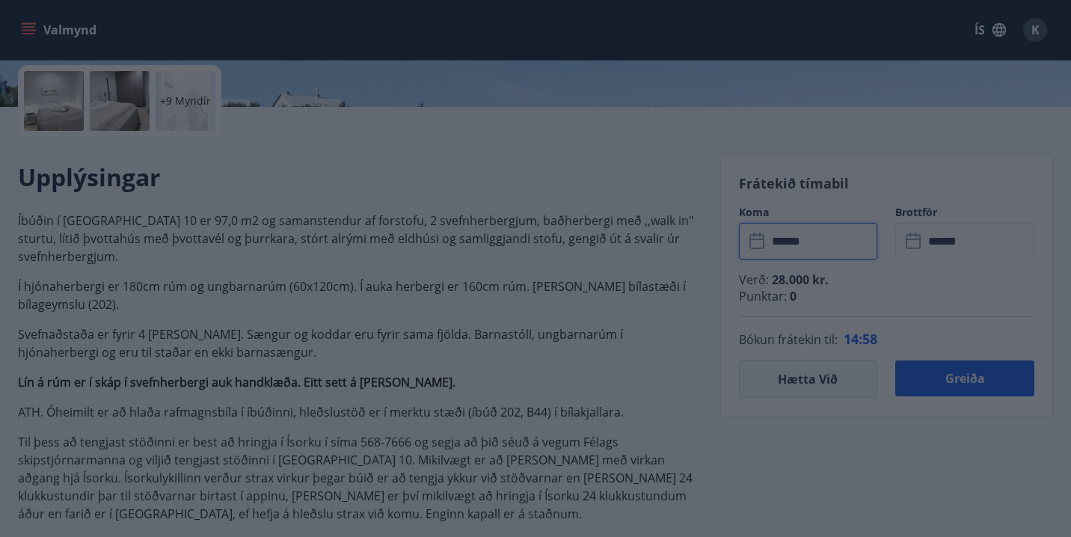
type input "******"
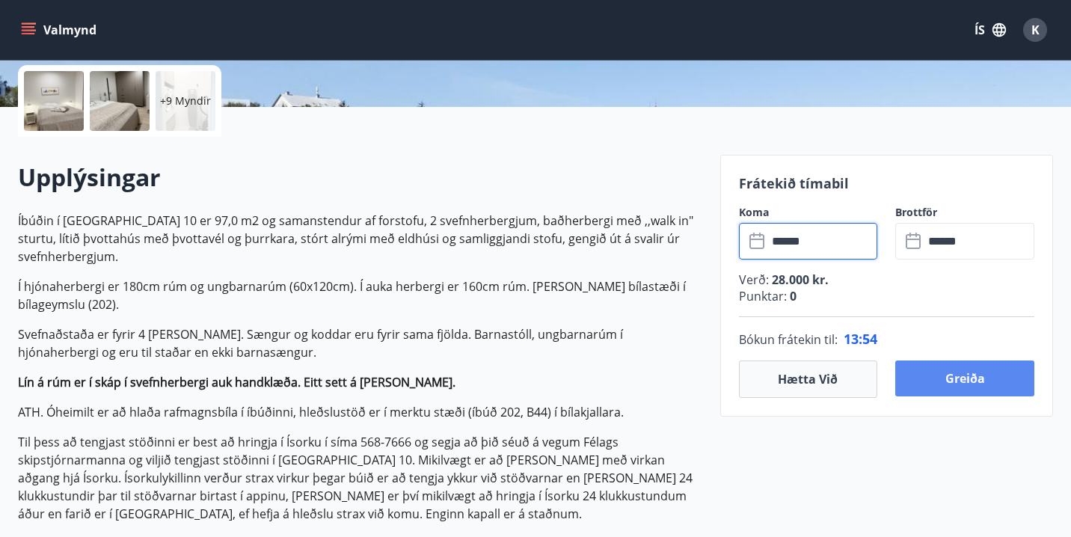
click at [976, 381] on button "Greiða" at bounding box center [964, 378] width 139 height 36
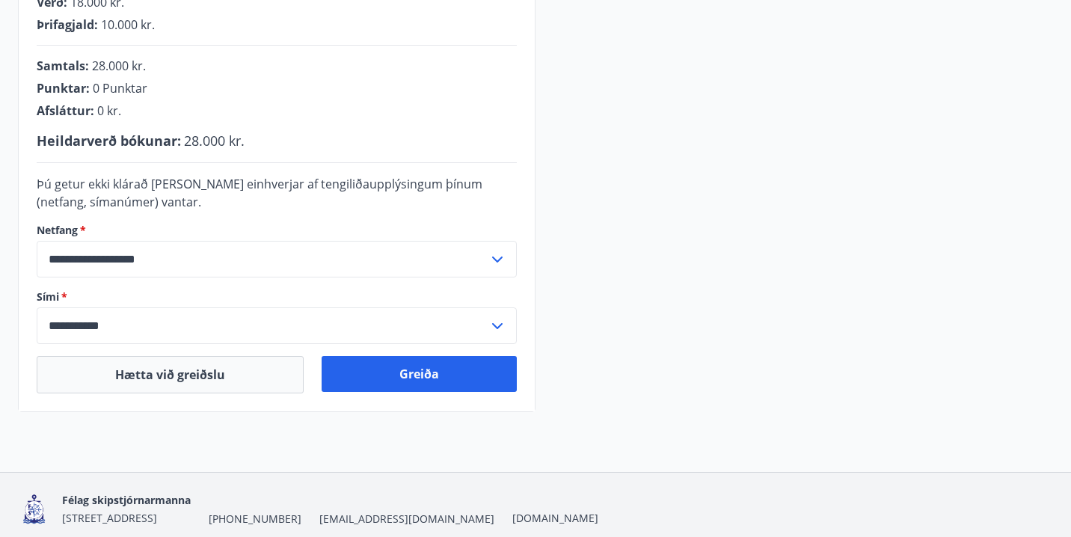
scroll to position [455, 0]
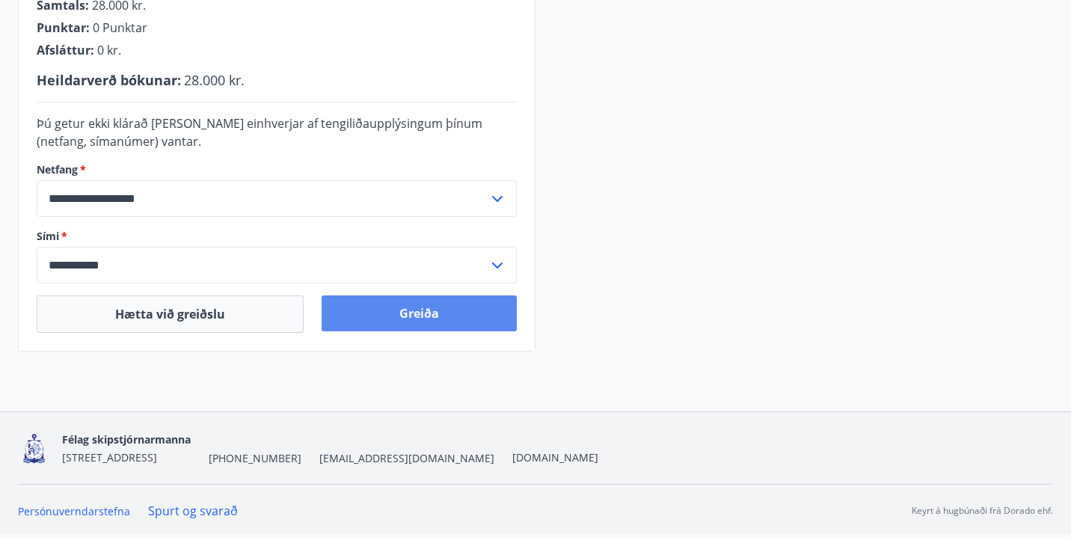
click at [417, 313] on button "Greiða" at bounding box center [418, 313] width 195 height 36
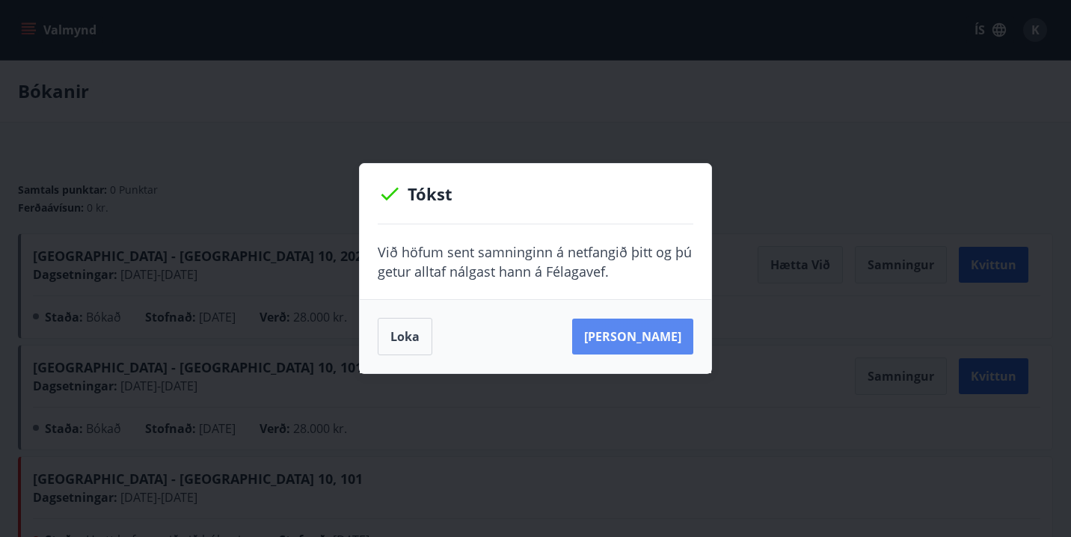
click at [660, 342] on button "Sjá samning" at bounding box center [632, 336] width 121 height 36
click at [398, 342] on button "Loka" at bounding box center [405, 336] width 55 height 37
